Goal: Book appointment/travel/reservation

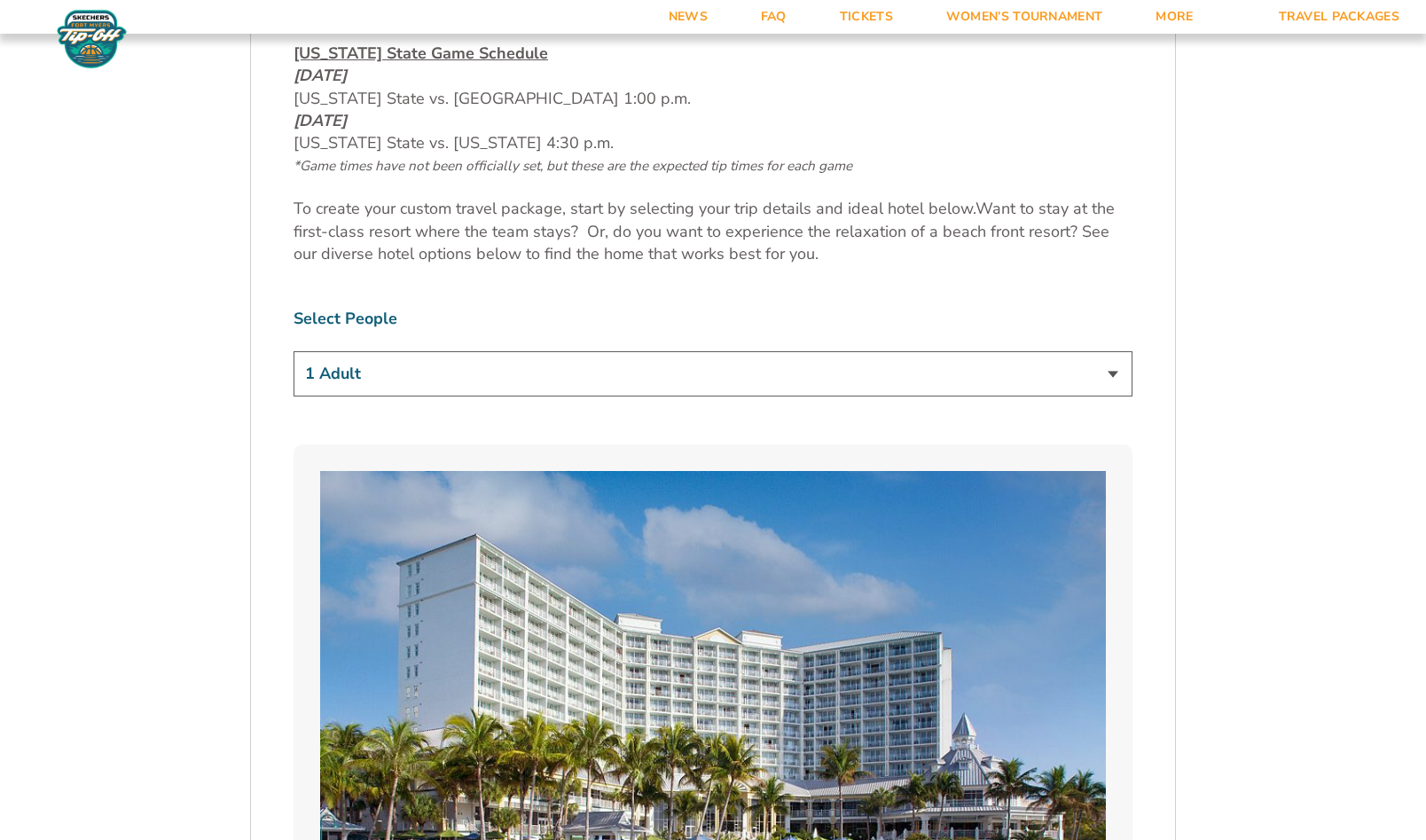
scroll to position [1064, 0]
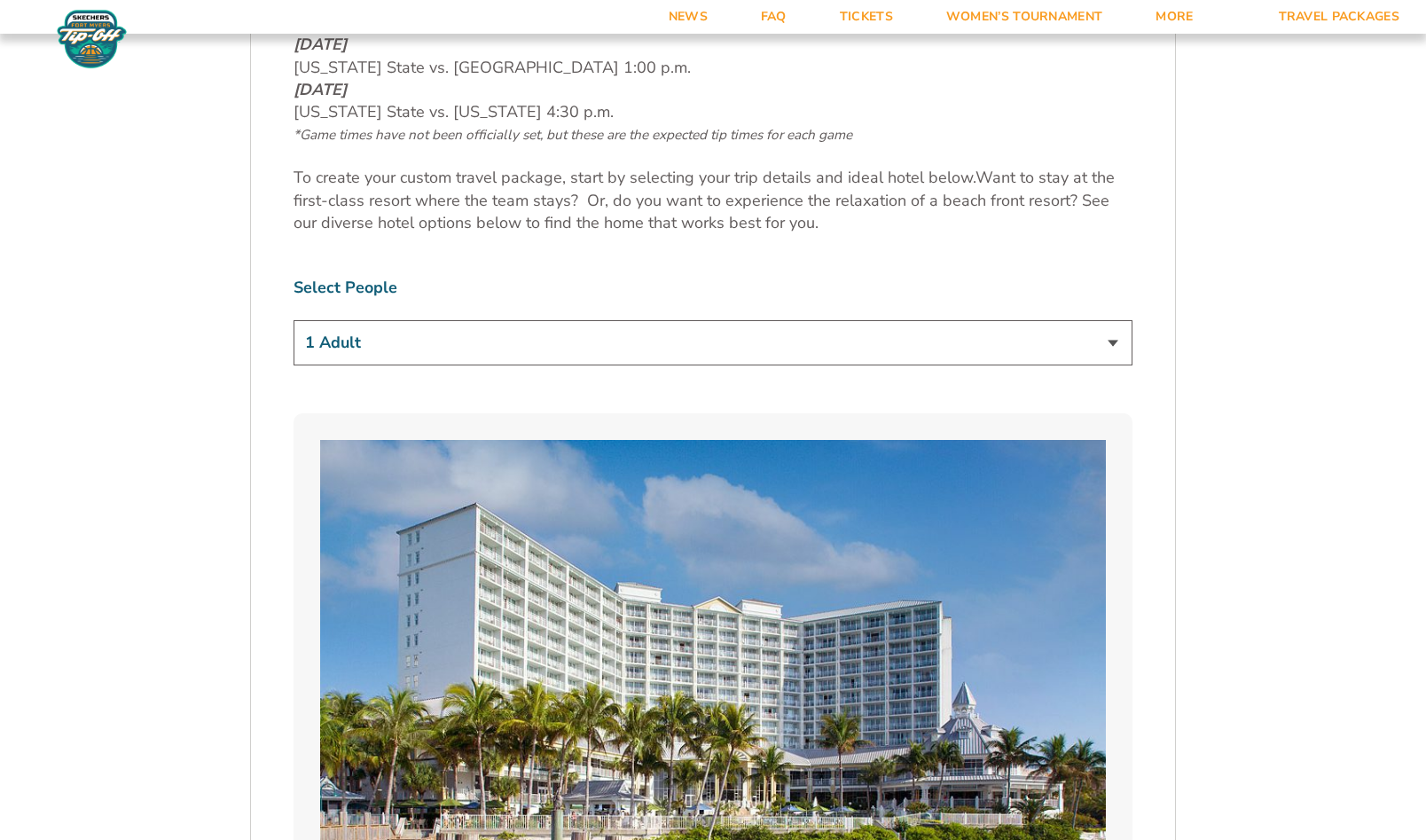
click at [1111, 343] on select "1 Adult 2 Adults 3 Adults 4 Adults 2 Adults + 1 Child 2 Adults + 2 Children 2 A…" at bounding box center [713, 343] width 839 height 45
select select "2 Adults"
click at [294, 320] on select "1 Adult 2 Adults 3 Adults 4 Adults 2 Adults + 1 Child 2 Adults + 2 Children 2 A…" at bounding box center [713, 343] width 839 height 45
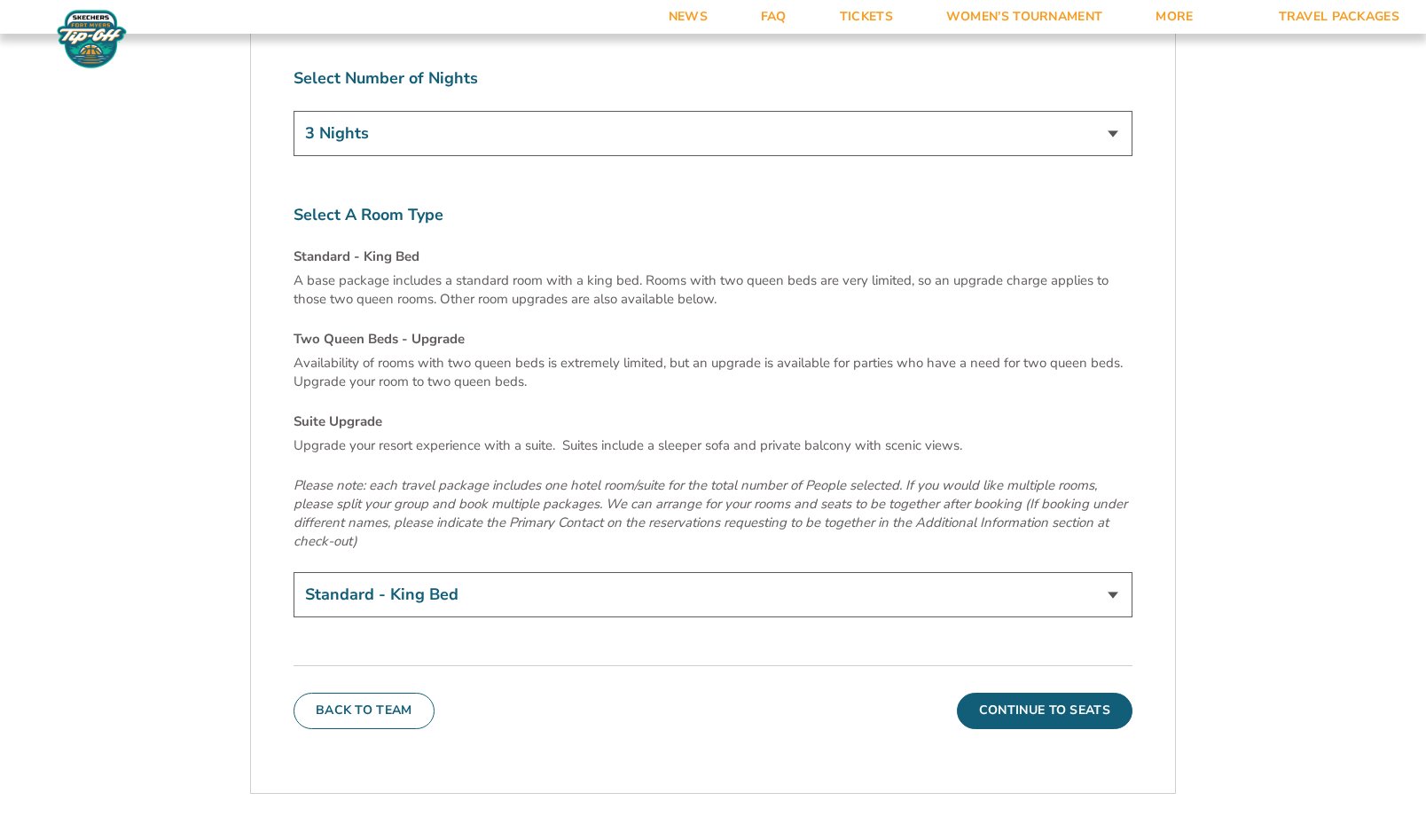
scroll to position [6119, 0]
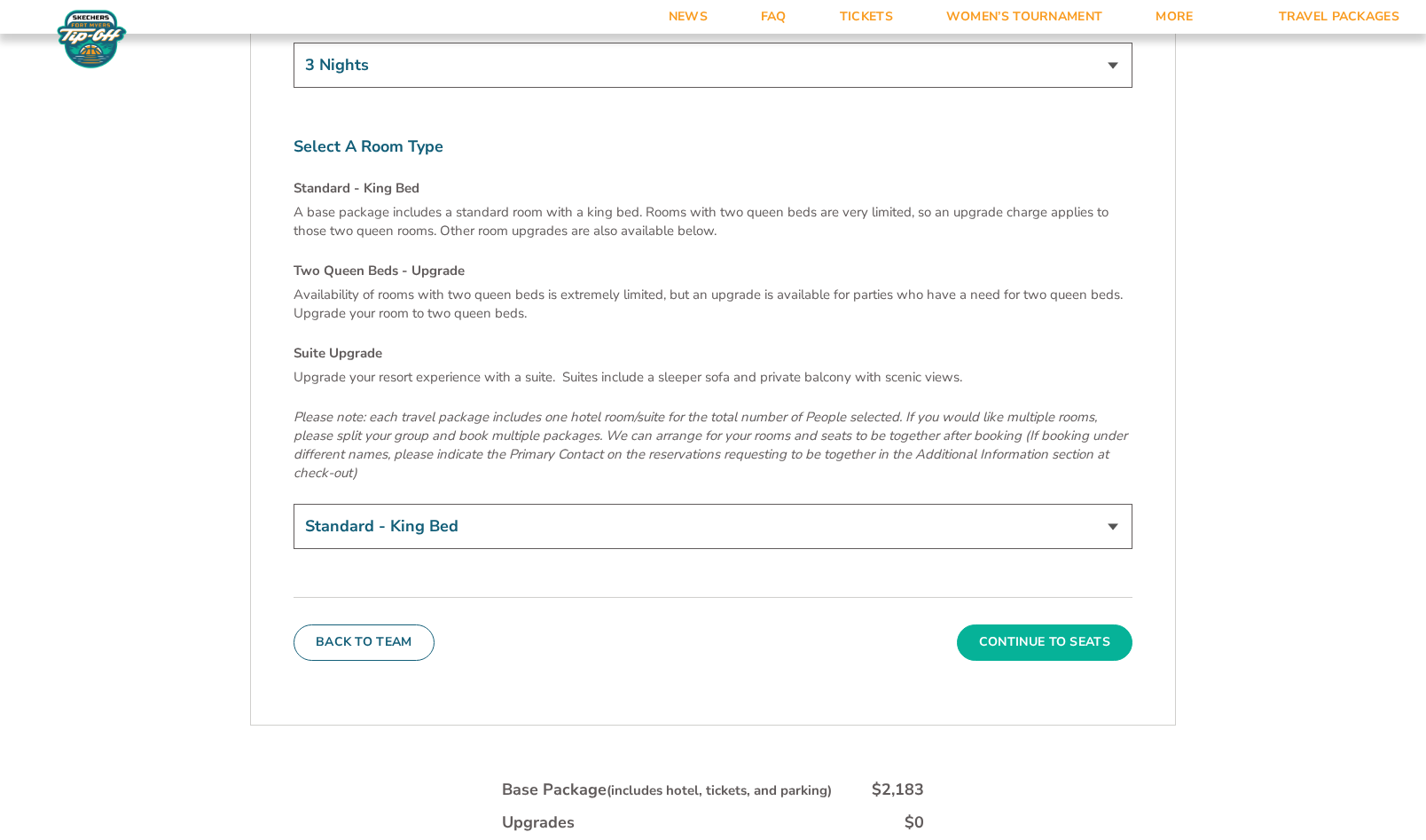
click at [1047, 624] on button "Continue To Seats" at bounding box center [1045, 642] width 176 height 36
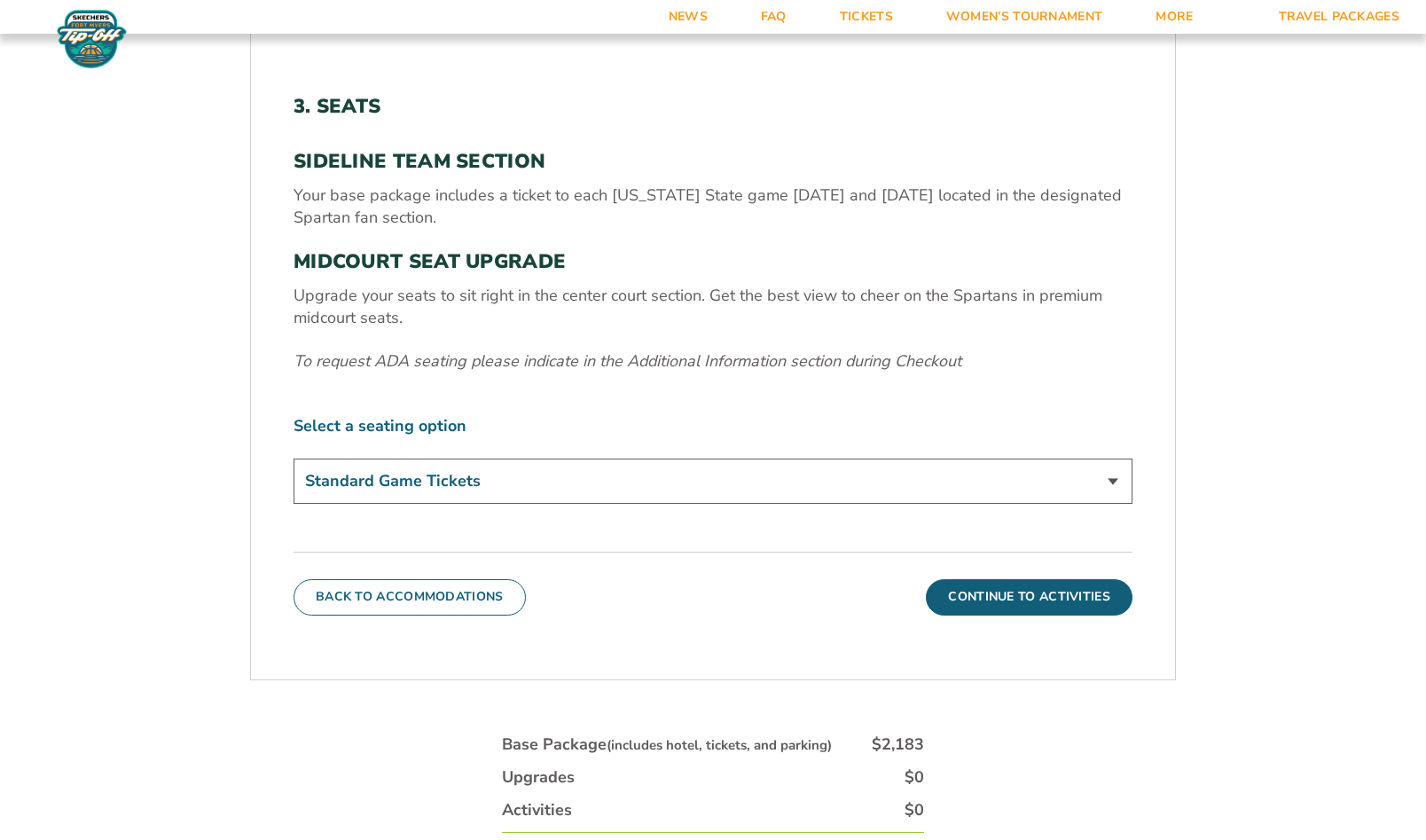
scroll to position [664, 0]
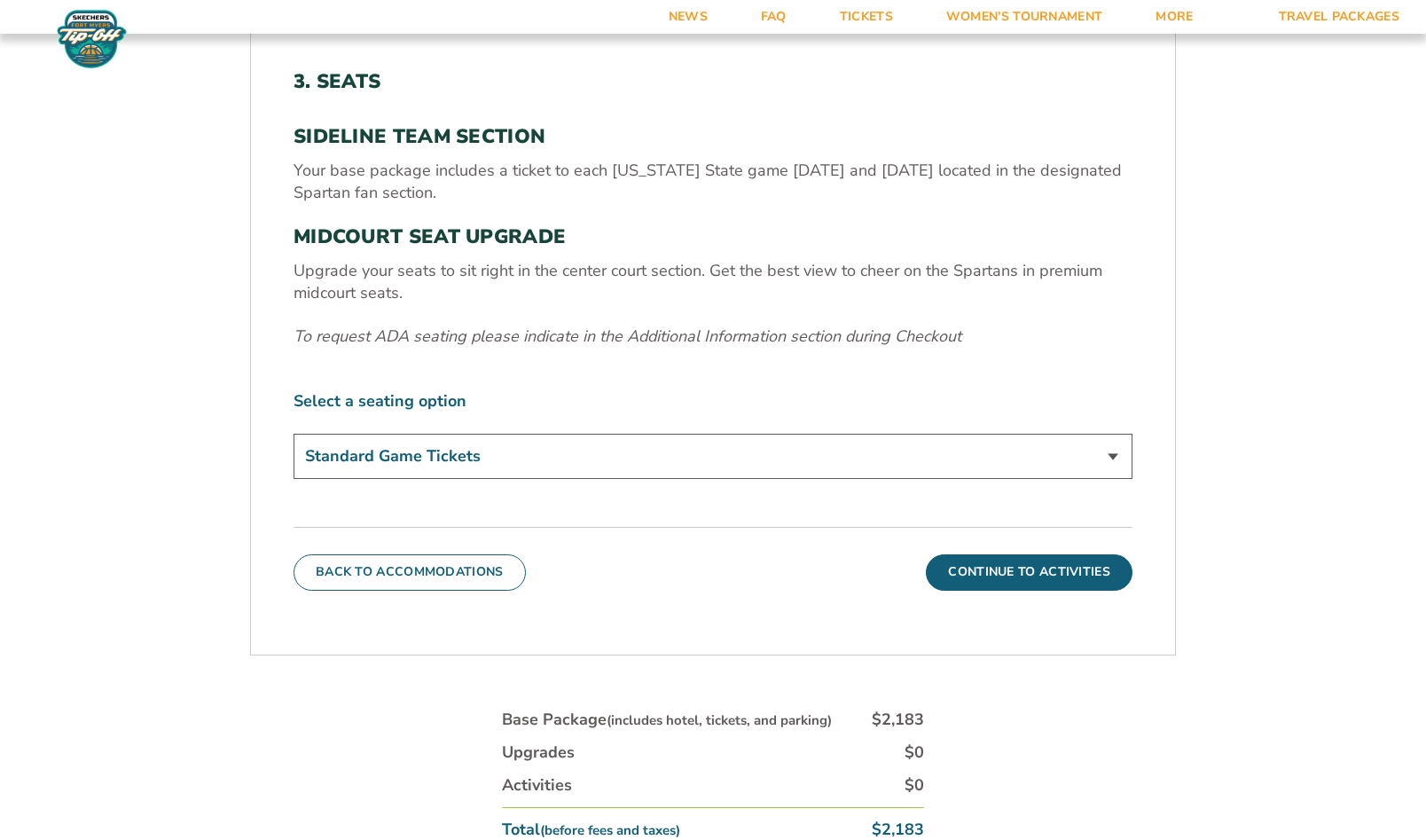
click at [1111, 457] on select "Standard Game Tickets Midcourt Seat Upgrade (+$140 per person)" at bounding box center [713, 456] width 839 height 45
click at [294, 433] on select "Standard Game Tickets Midcourt Seat Upgrade (+$140 per person)" at bounding box center [713, 456] width 839 height 45
click at [1043, 567] on button "Continue To Activities" at bounding box center [1029, 572] width 207 height 36
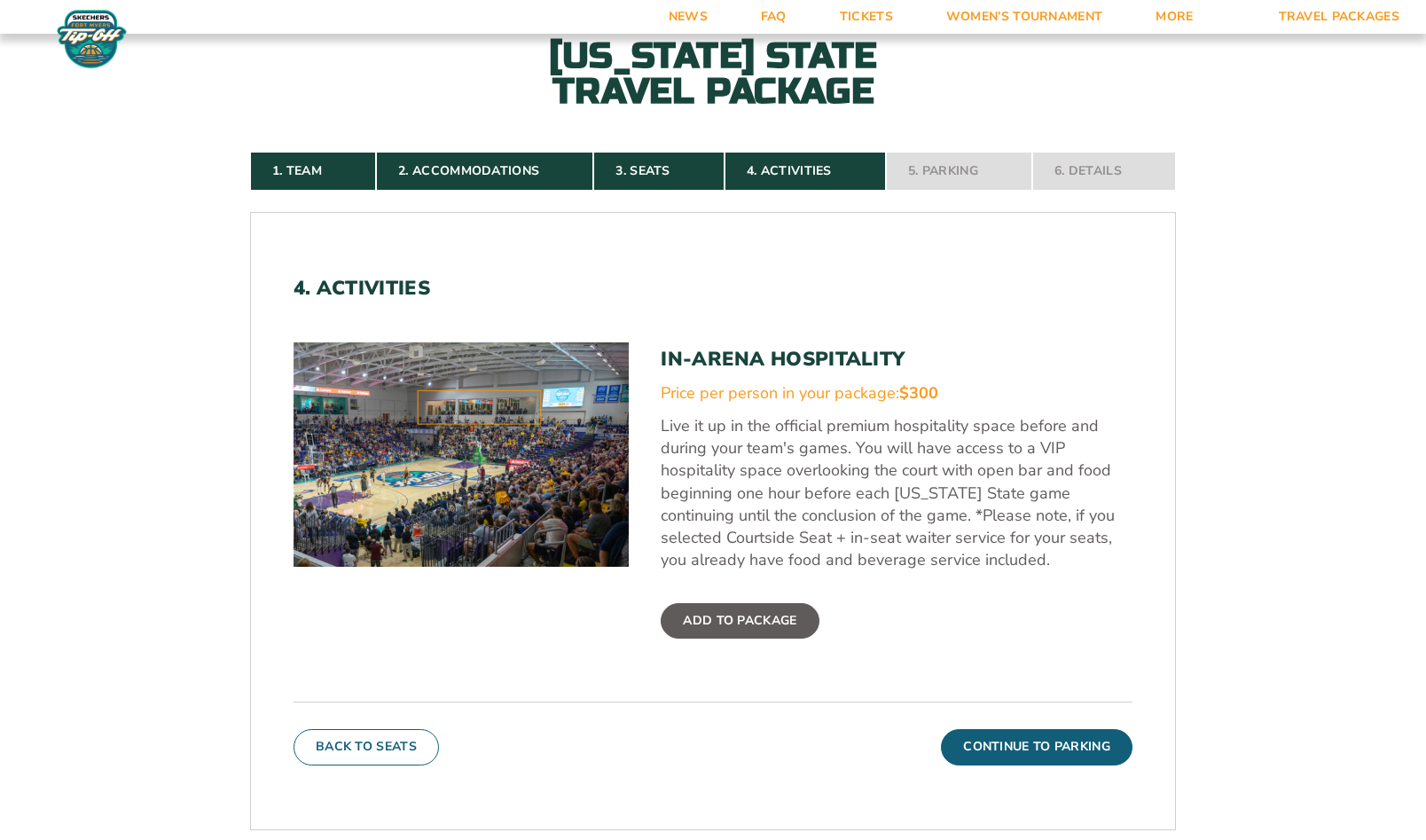
scroll to position [486, 0]
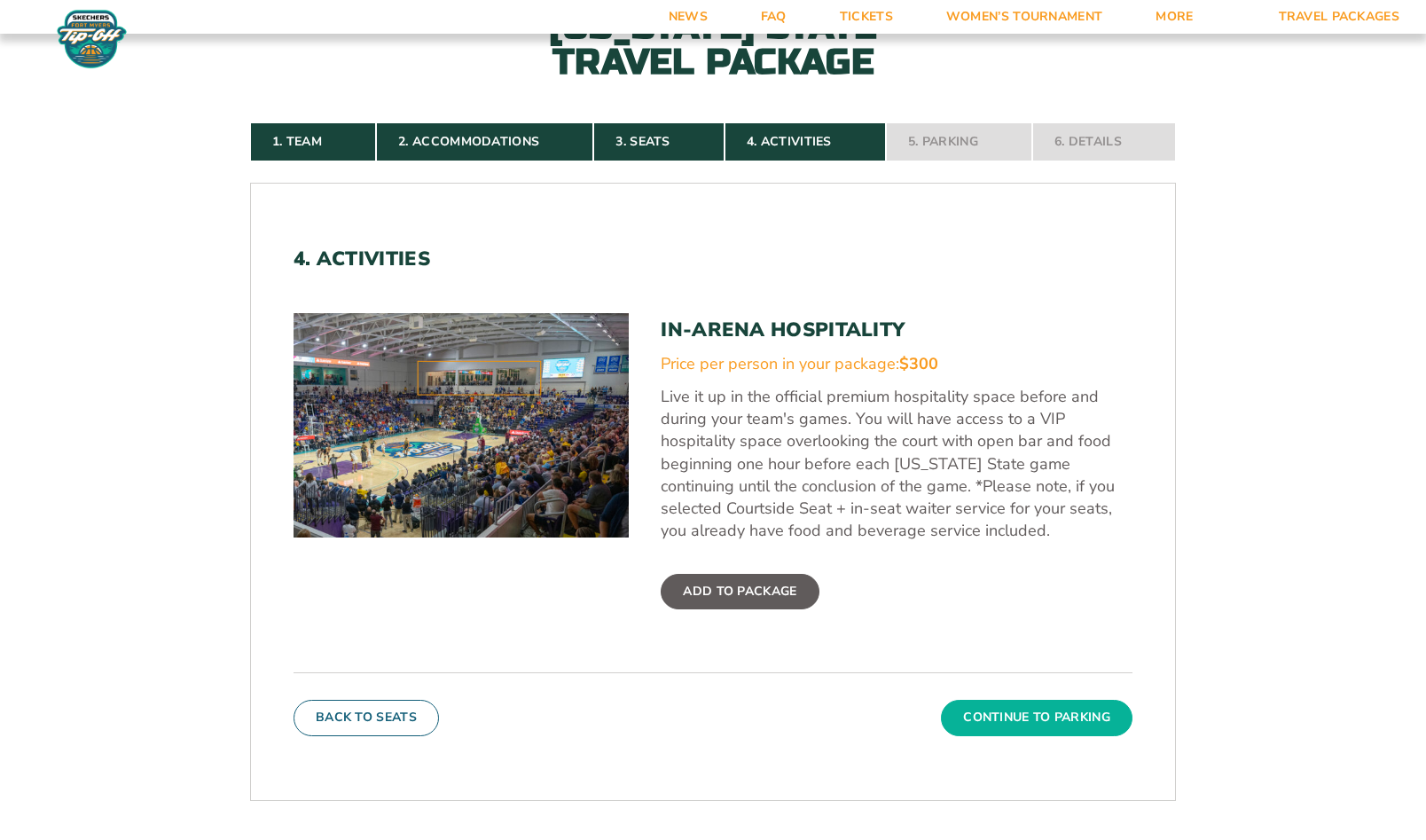
click at [1032, 715] on button "Continue To Parking" at bounding box center [1036, 717] width 192 height 36
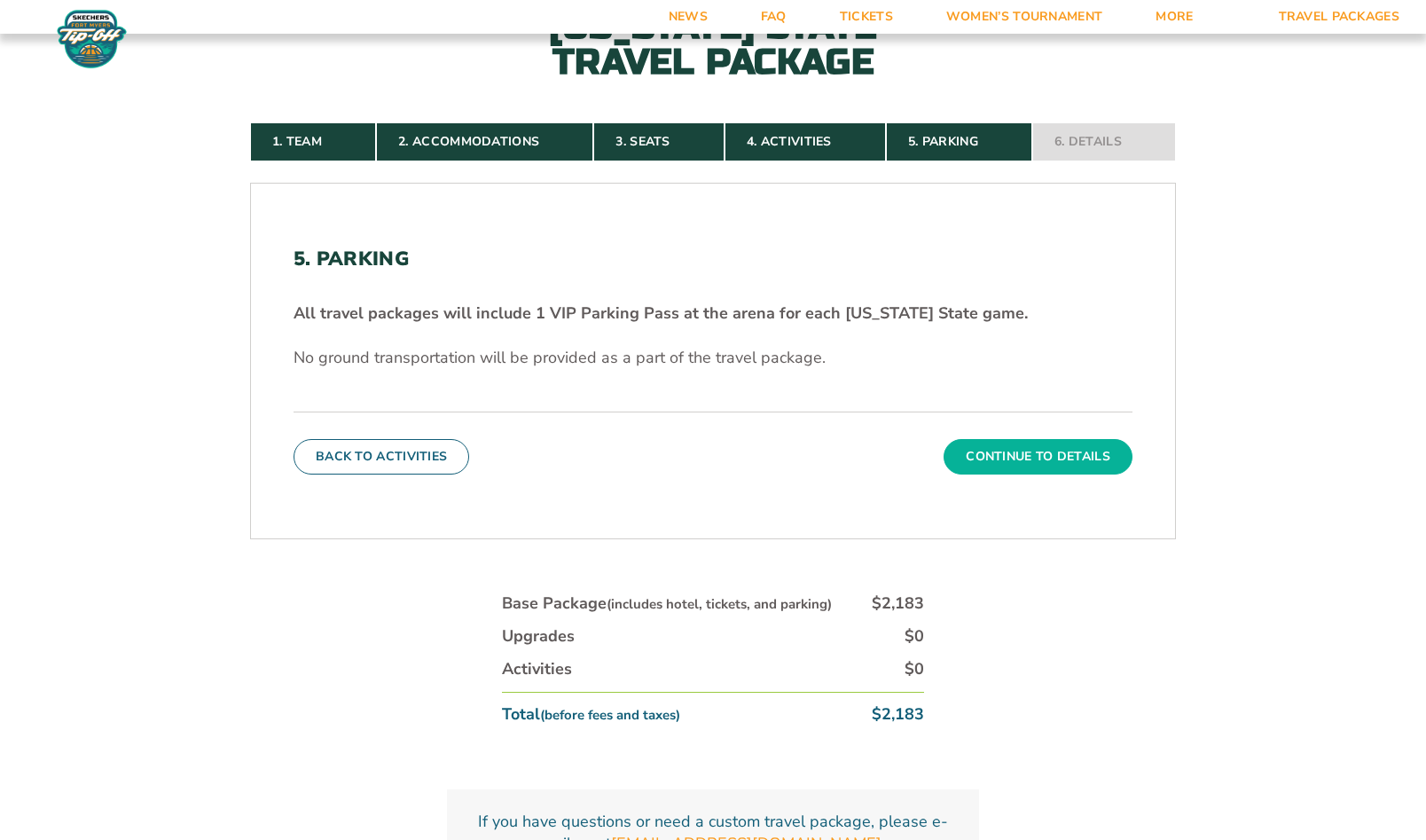
click at [1021, 453] on button "Continue To Details" at bounding box center [1038, 457] width 189 height 36
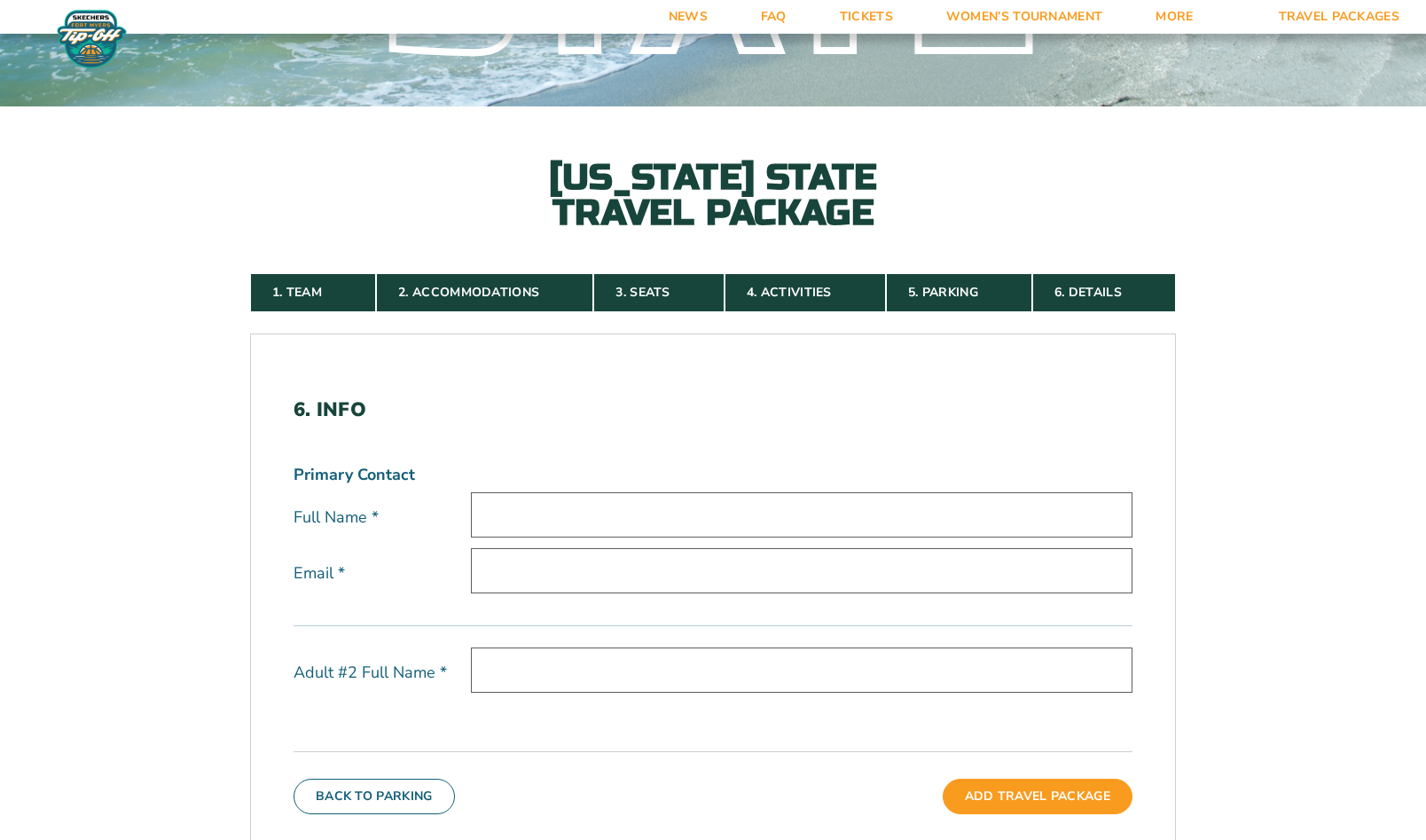
scroll to position [355, 0]
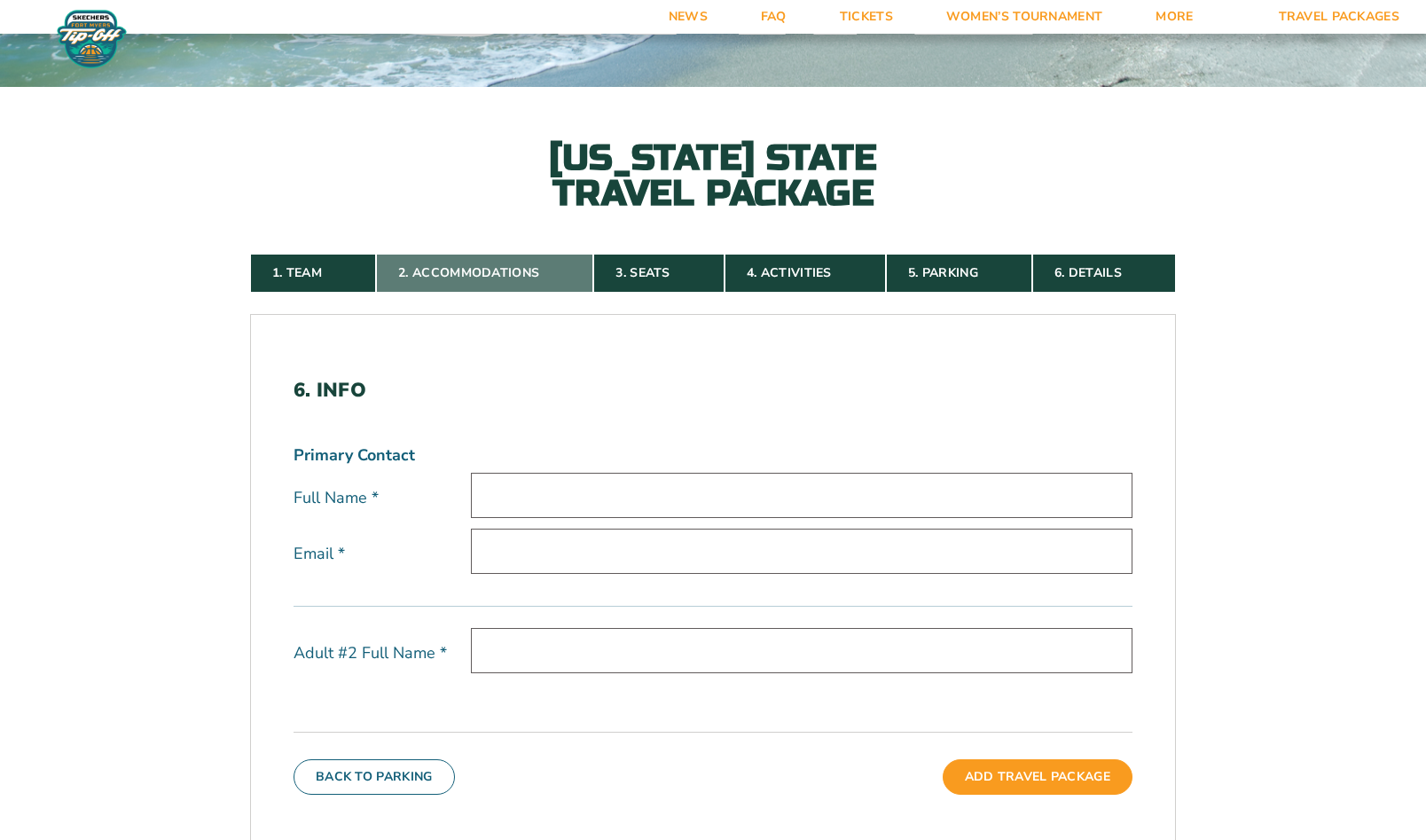
click at [430, 271] on link "2. Accommodations" at bounding box center [484, 273] width 217 height 39
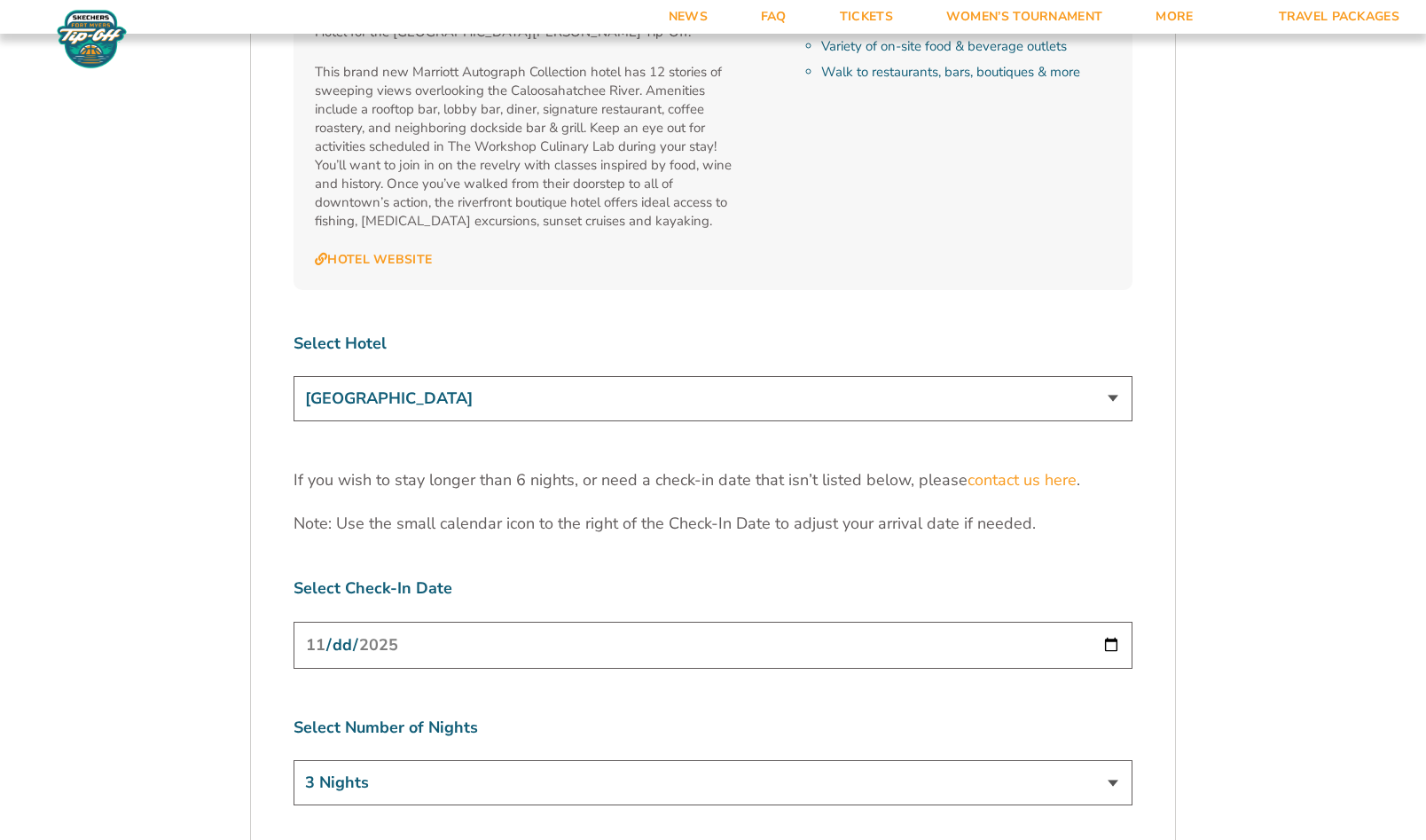
scroll to position [5482, 0]
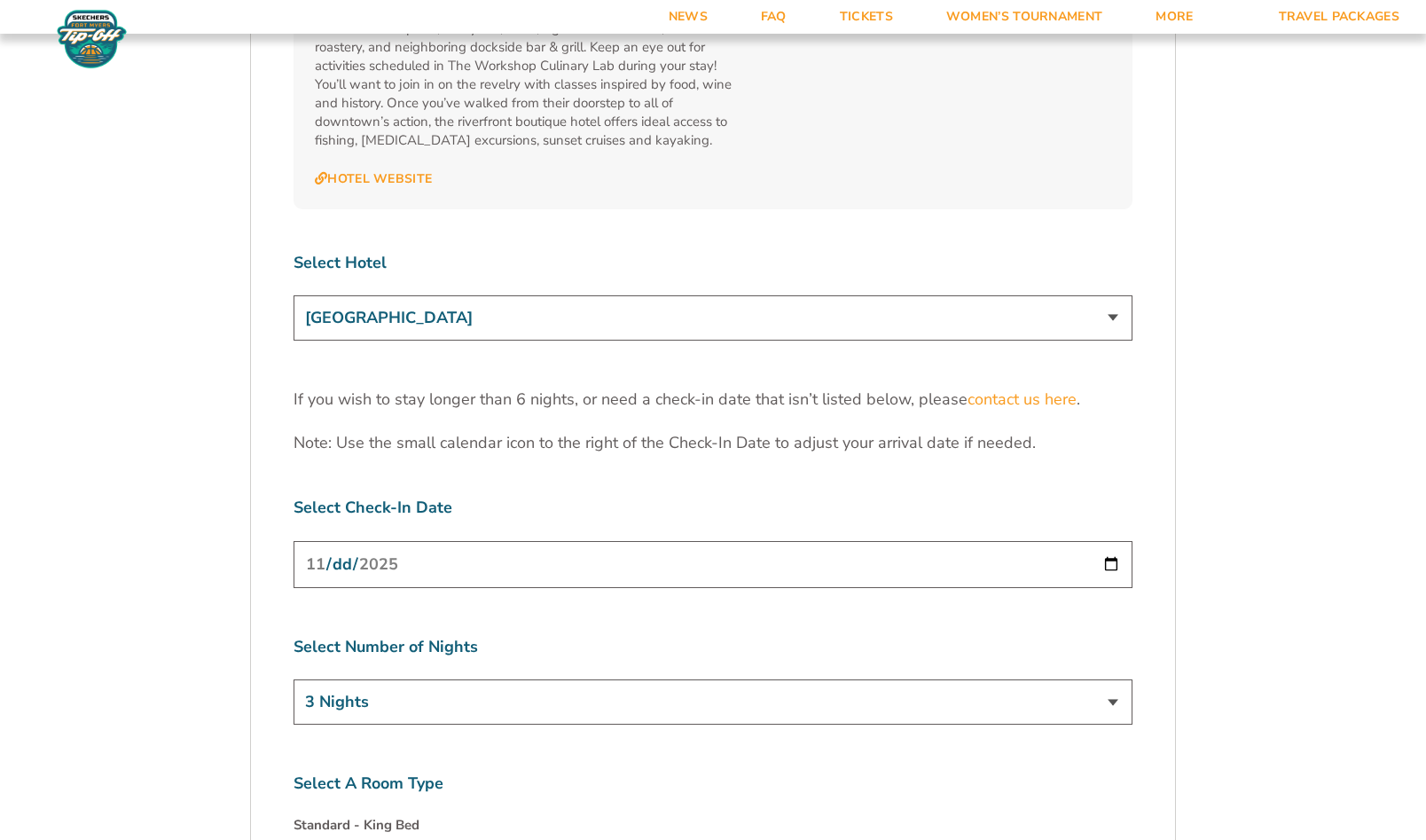
click at [1111, 680] on select "3 Nights 4 Nights 5 Nights 6 Nights" at bounding box center [713, 702] width 839 height 45
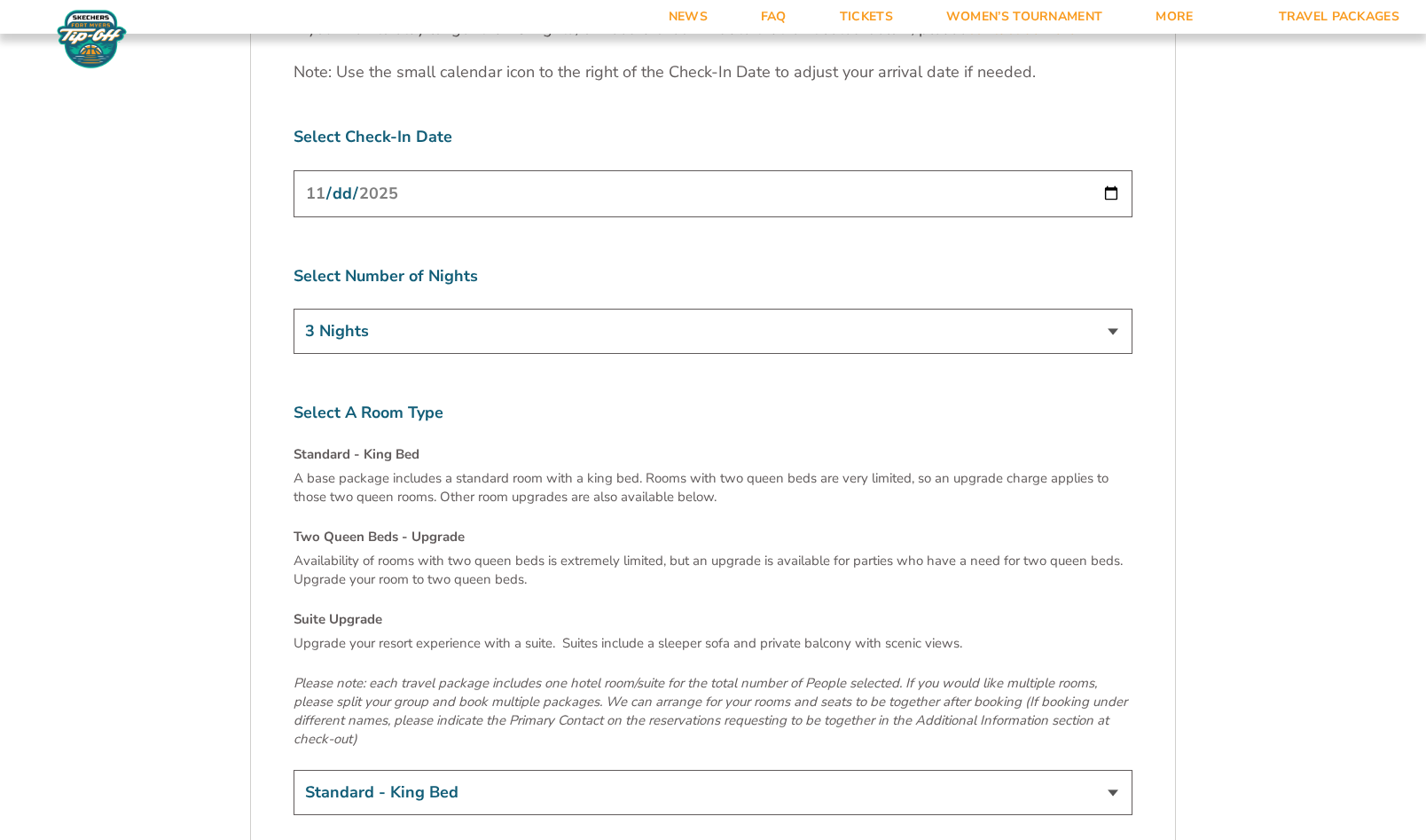
scroll to position [5925, 0]
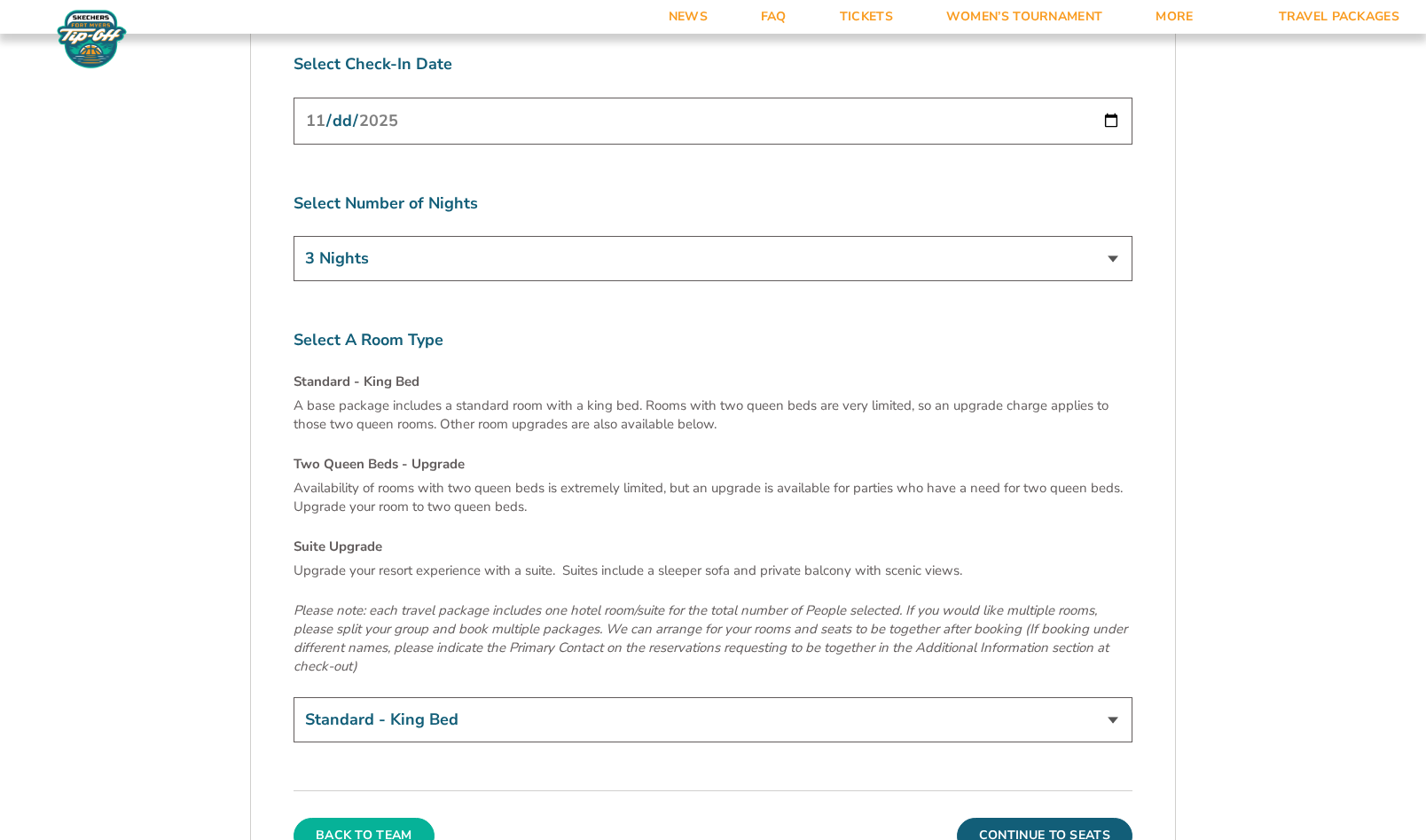
click at [373, 817] on button "Back To Team" at bounding box center [363, 835] width 141 height 36
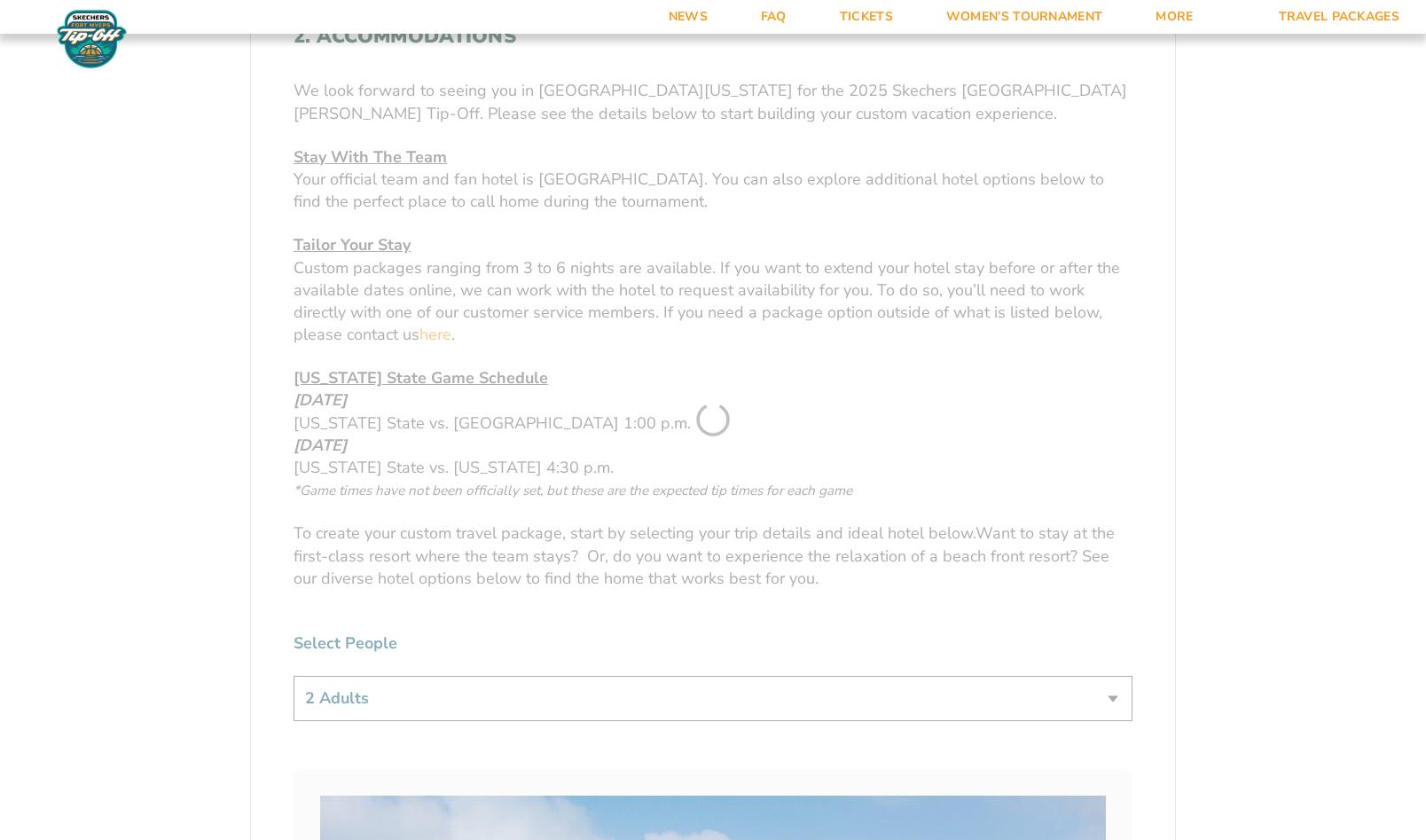
scroll to position [397, 0]
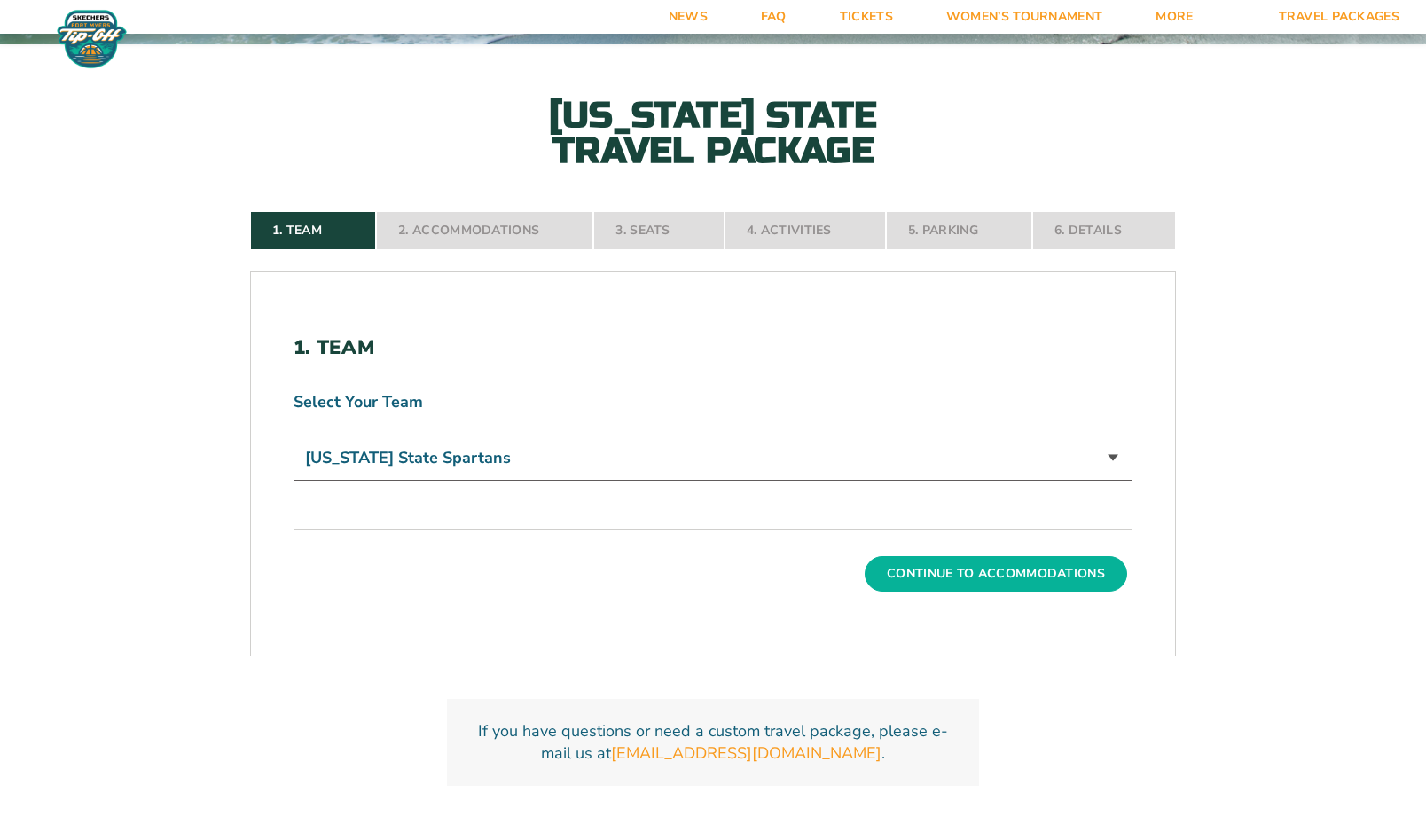
click at [980, 572] on button "Continue To Accommodations" at bounding box center [996, 574] width 262 height 36
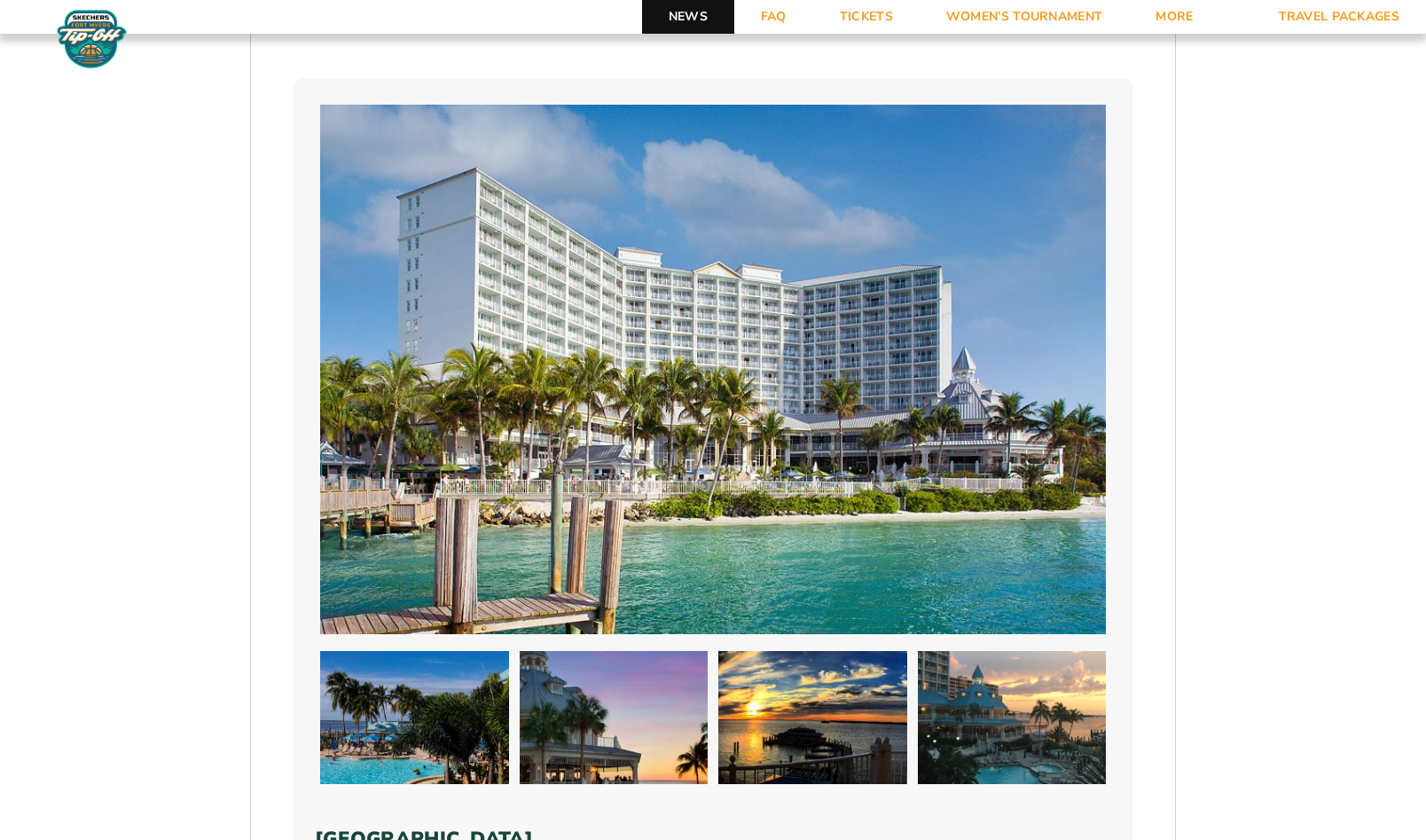
scroll to position [930, 0]
